Goal: Find specific page/section: Find specific page/section

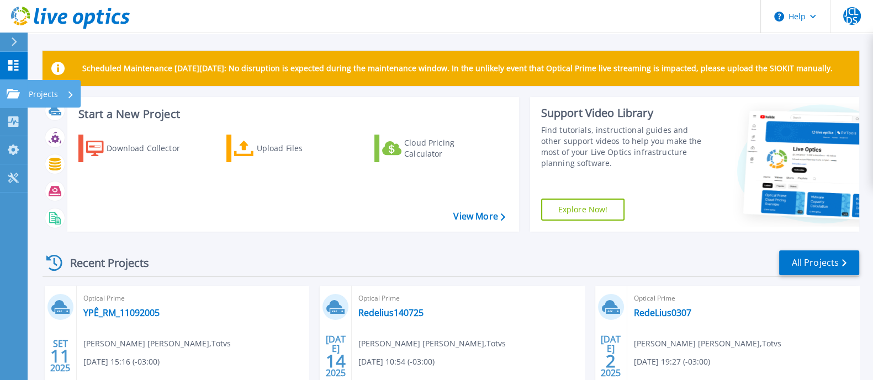
click at [41, 87] on p "Projects" at bounding box center [43, 94] width 29 height 29
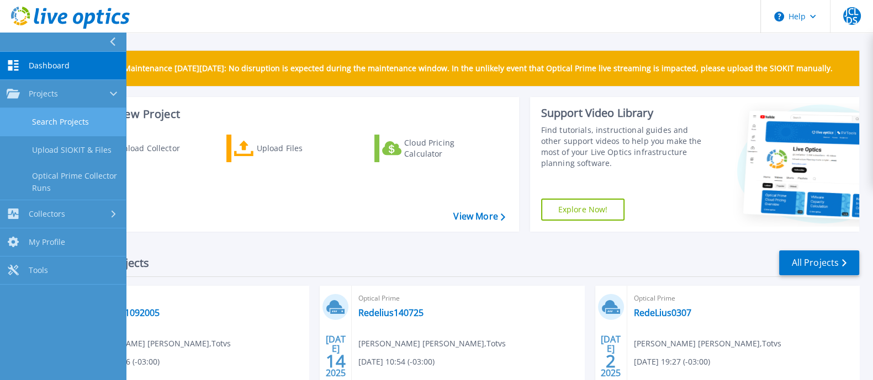
click at [68, 126] on link "Search Projects" at bounding box center [63, 122] width 126 height 28
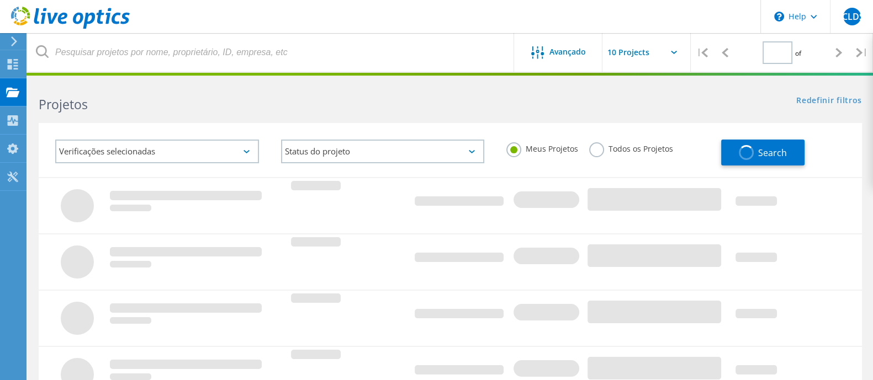
type input "1"
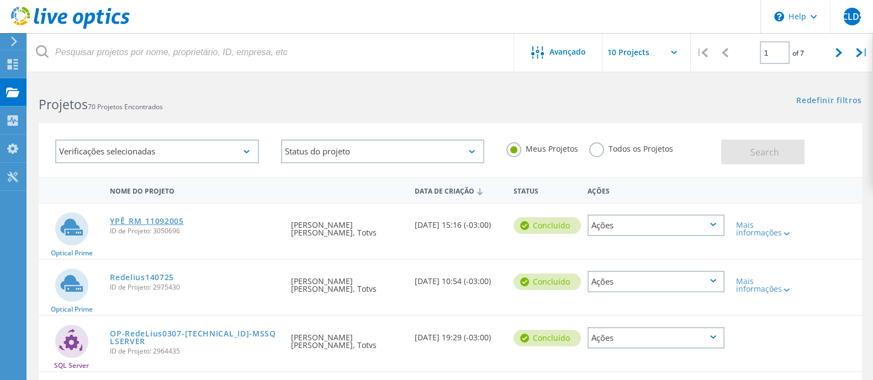
click at [143, 218] on link "YPÊ_RM_11092005" at bounding box center [147, 222] width 74 height 8
